Goal: Transaction & Acquisition: Subscribe to service/newsletter

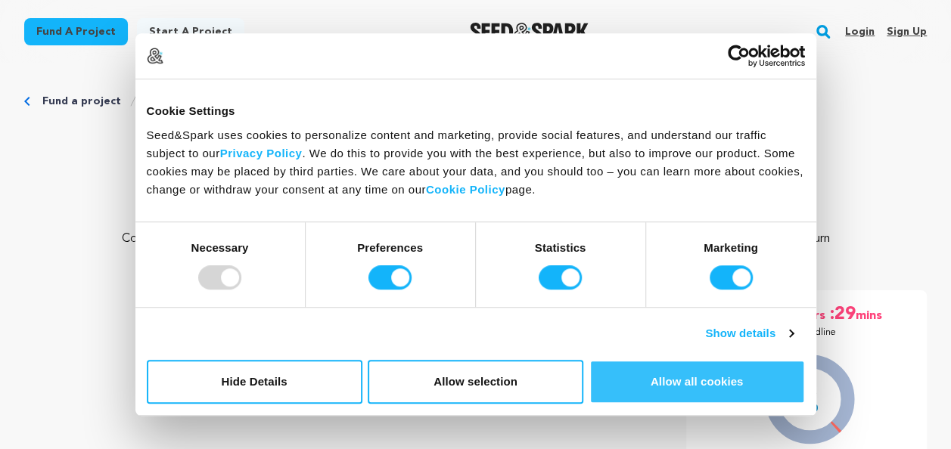
click at [644, 383] on button "Allow all cookies" at bounding box center [697, 382] width 216 height 44
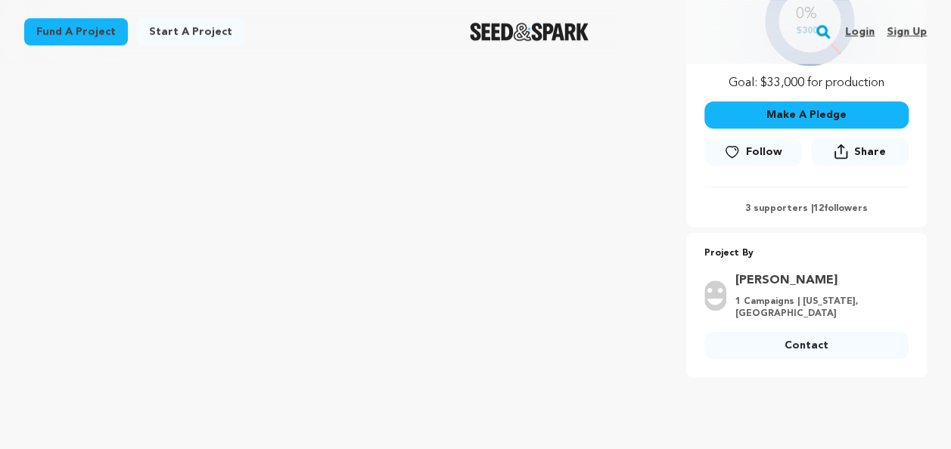
scroll to position [303, 0]
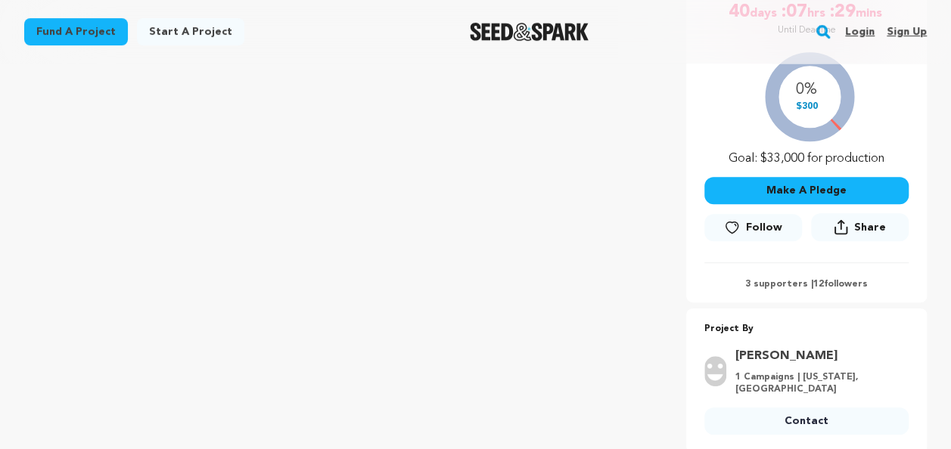
click at [731, 225] on icon at bounding box center [732, 227] width 16 height 15
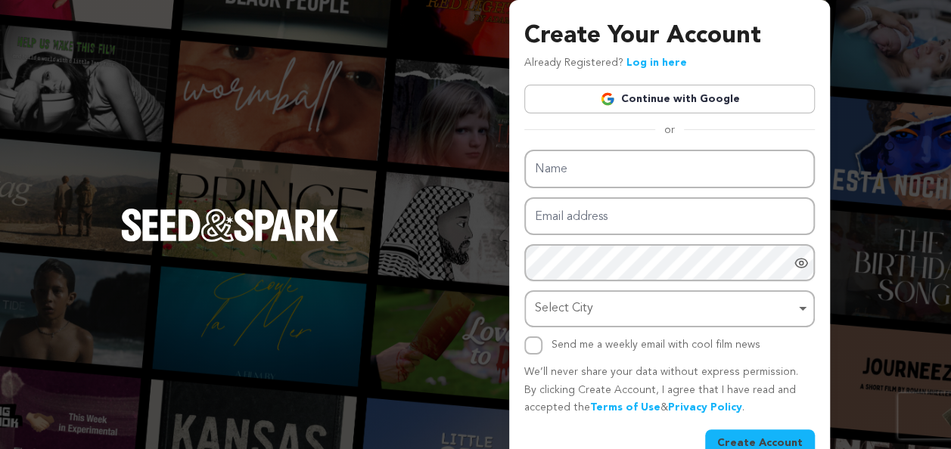
click at [843, 35] on div "Create Your Account Already Registered? Log in here Continue with Google or eyJ…" at bounding box center [475, 240] width 951 height 481
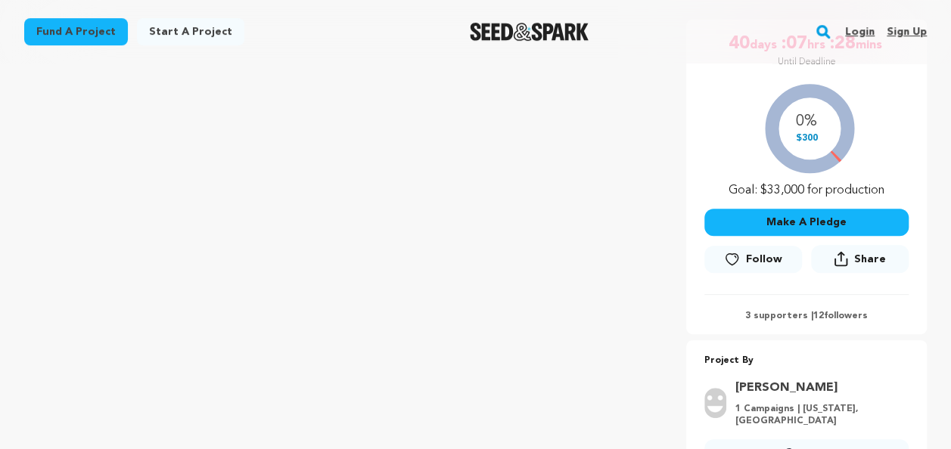
scroll to position [303, 0]
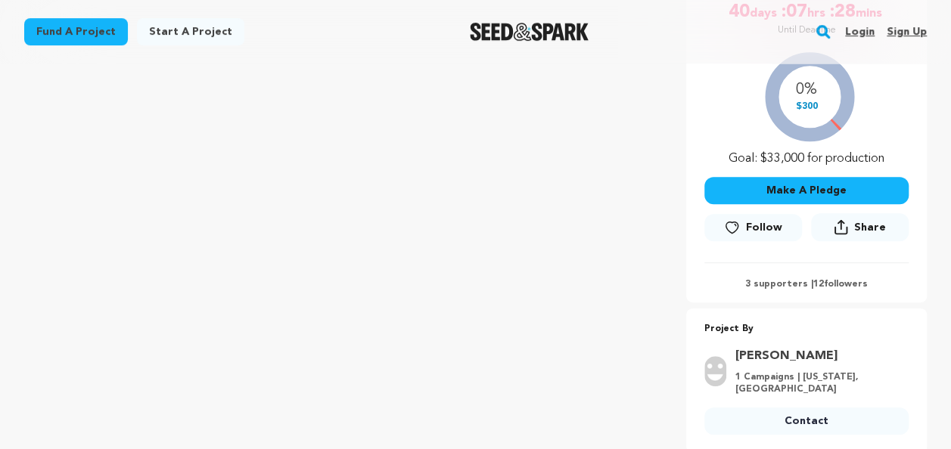
click at [734, 228] on icon at bounding box center [732, 227] width 16 height 15
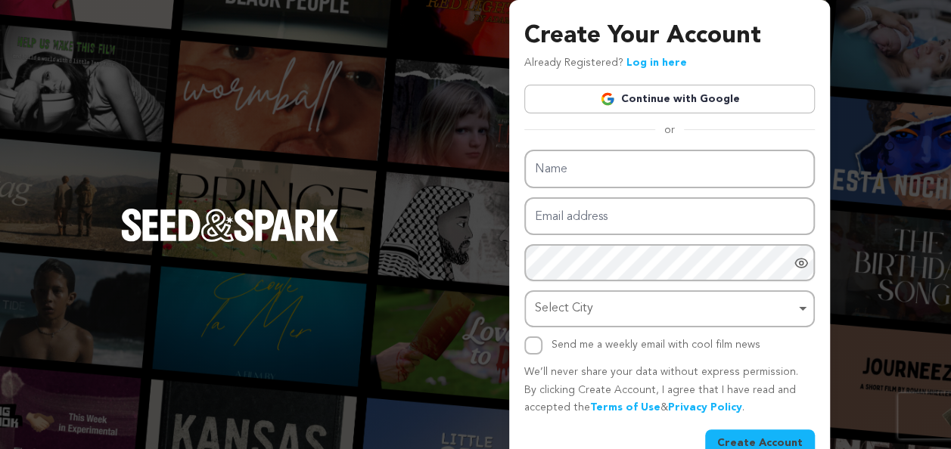
click at [406, 135] on div "Create Your Account Already Registered? Log in here Continue with Google or eyJ…" at bounding box center [475, 240] width 951 height 481
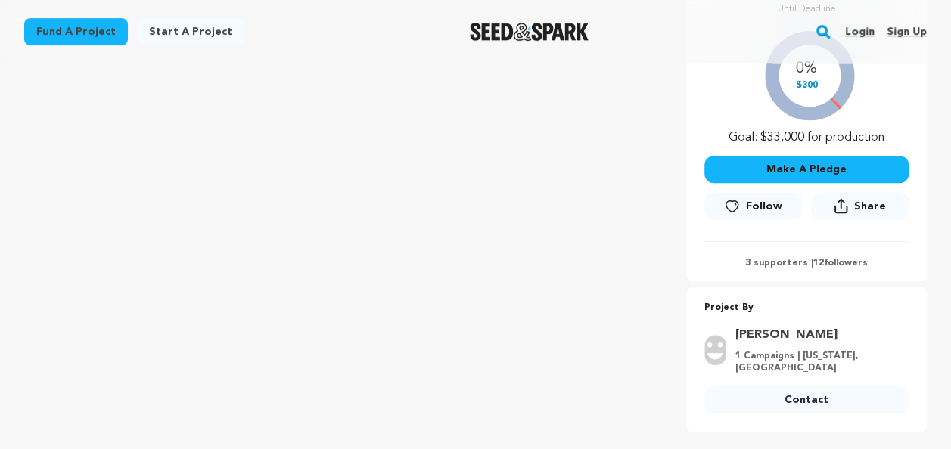
scroll to position [303, 0]
